Goal: Find specific page/section: Find specific page/section

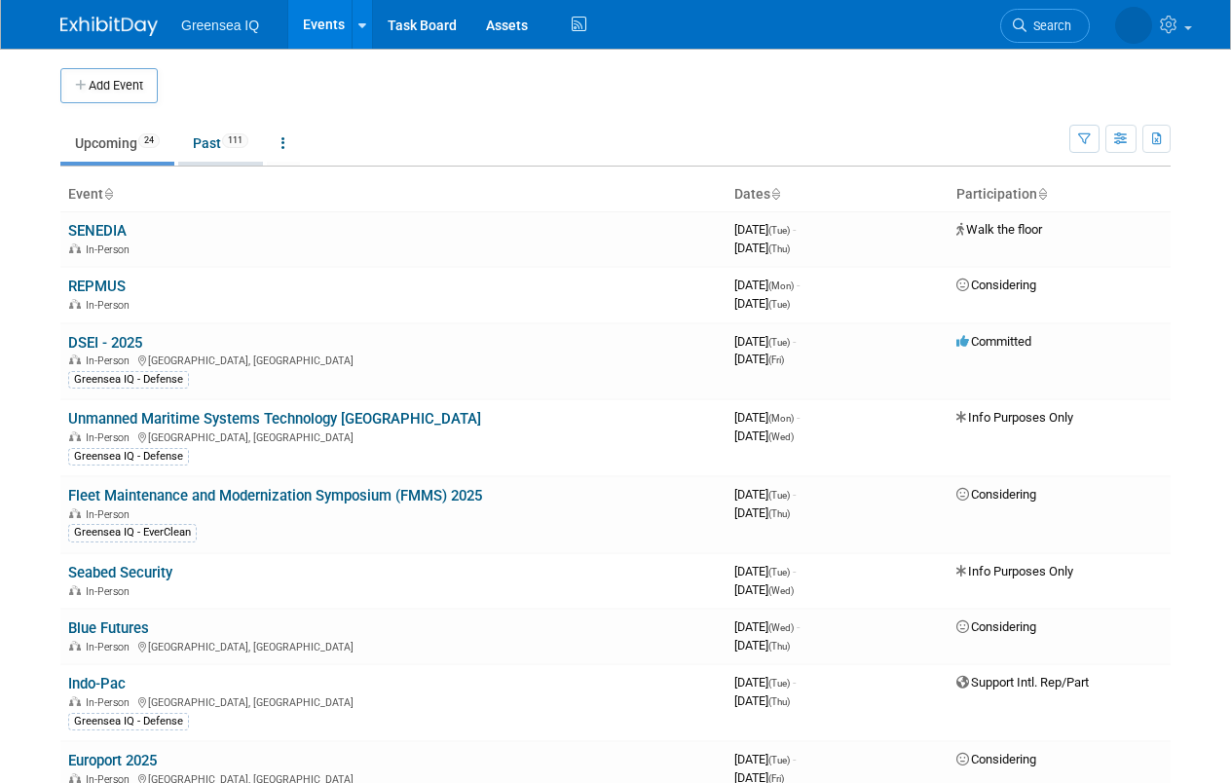
click at [205, 143] on link "Past 111" at bounding box center [220, 143] width 85 height 37
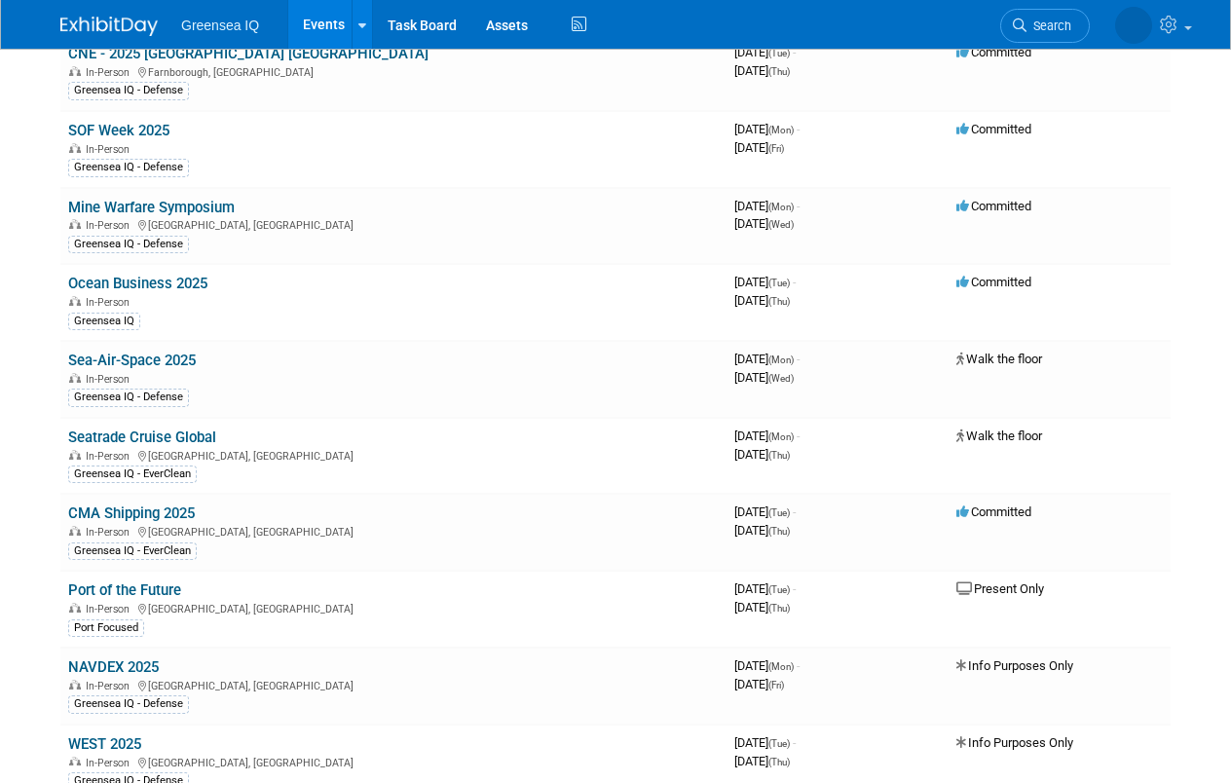
scroll to position [590, 0]
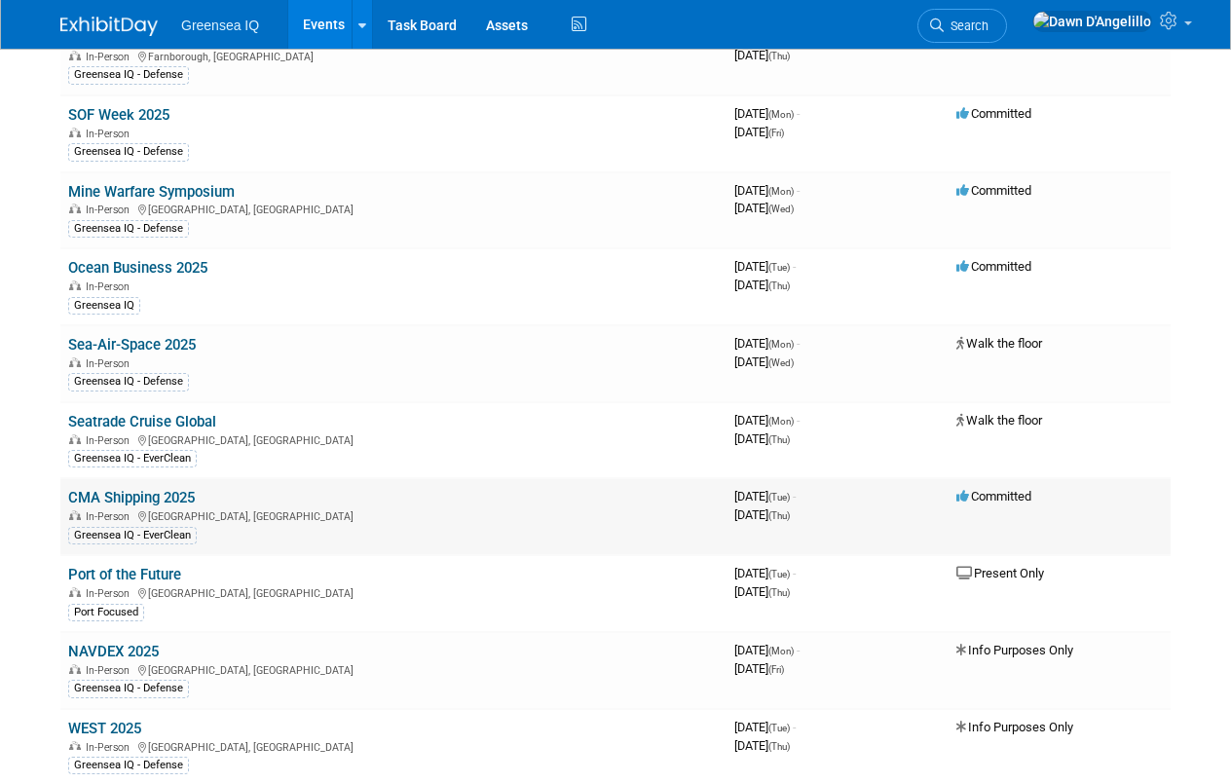
click at [142, 500] on link "CMA Shipping 2025" at bounding box center [131, 498] width 127 height 18
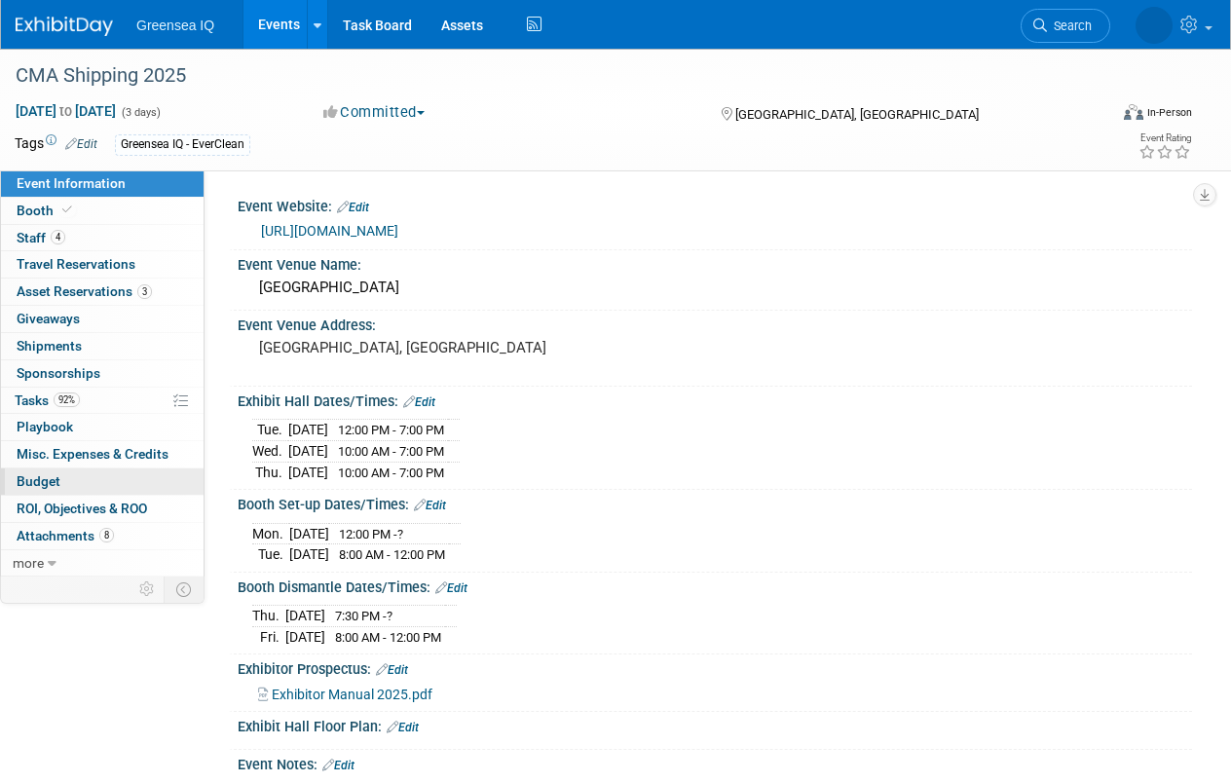
click at [45, 477] on span "Budget" at bounding box center [39, 481] width 44 height 16
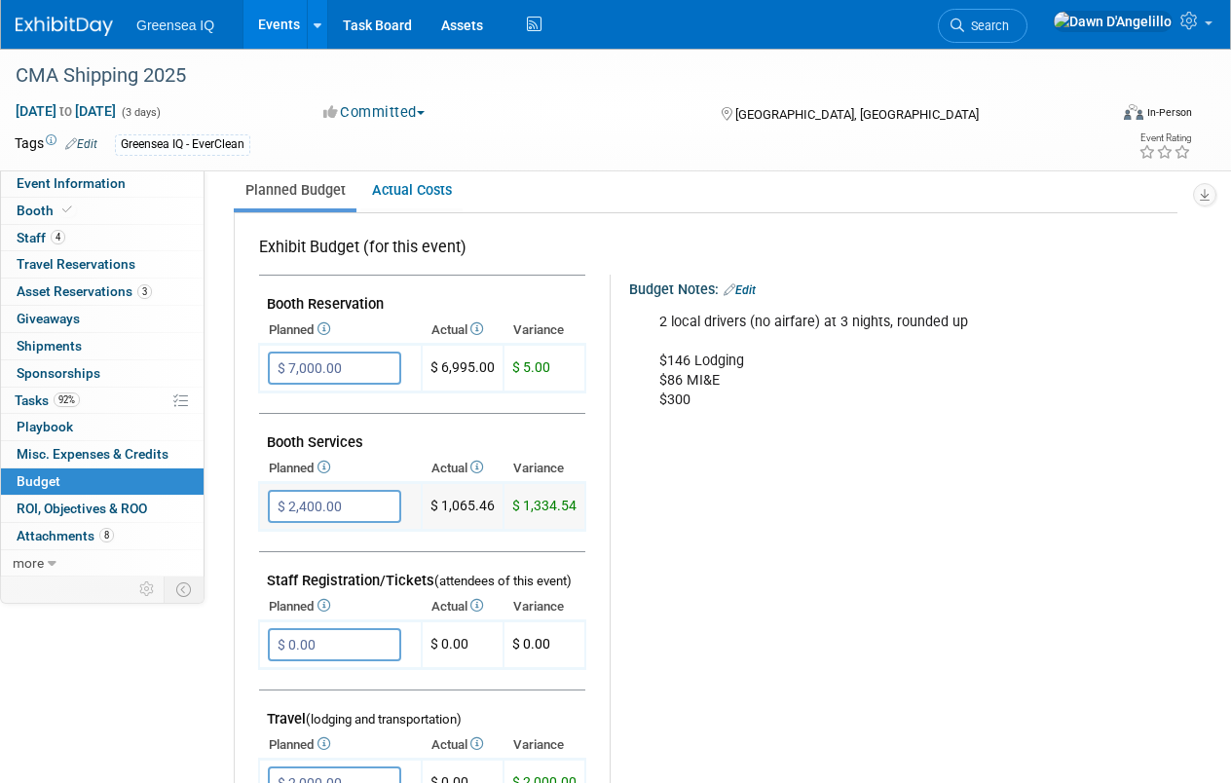
scroll to position [304, 0]
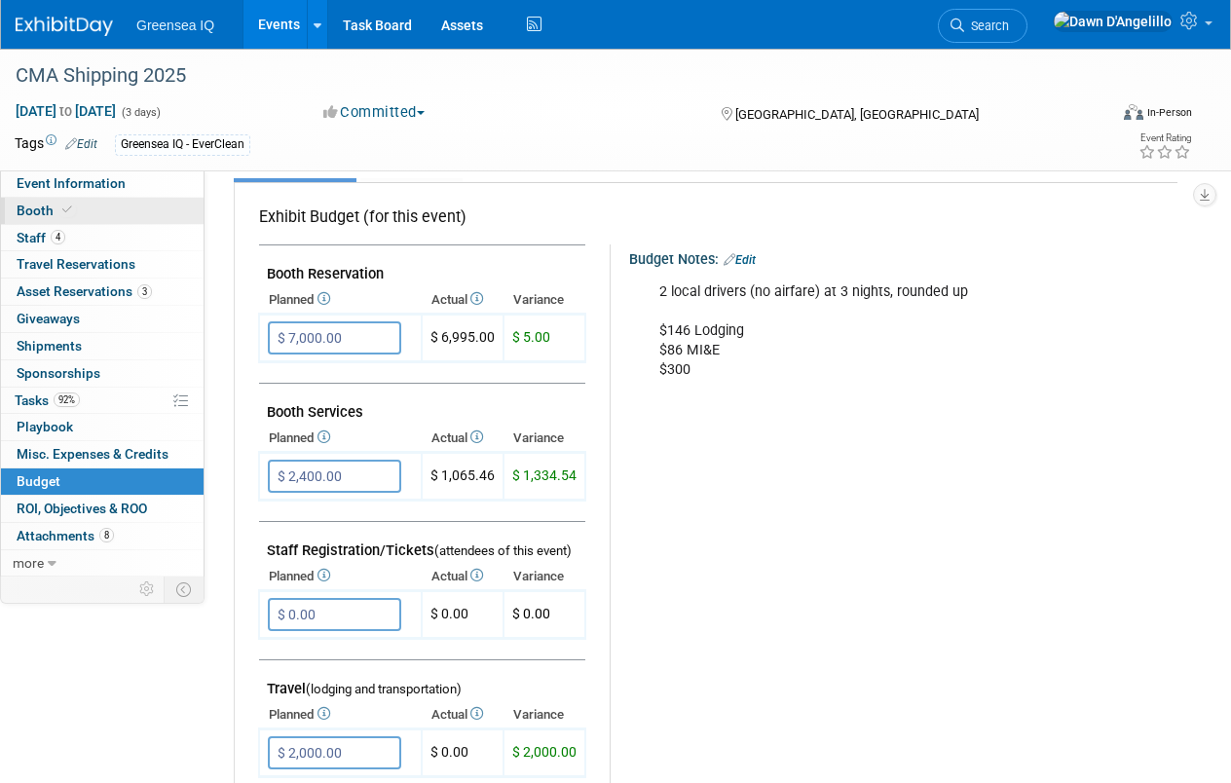
click at [47, 208] on span "Booth" at bounding box center [46, 211] width 59 height 16
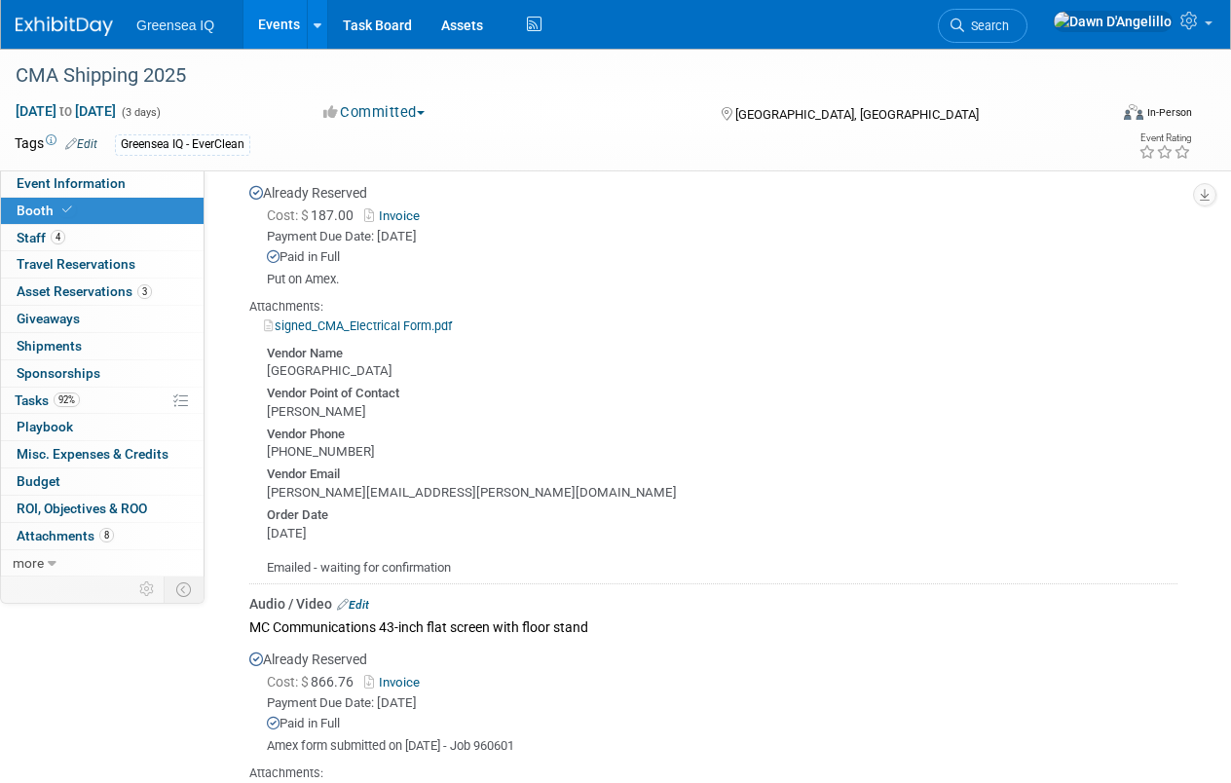
scroll to position [442, 0]
